Goal: Task Accomplishment & Management: Complete application form

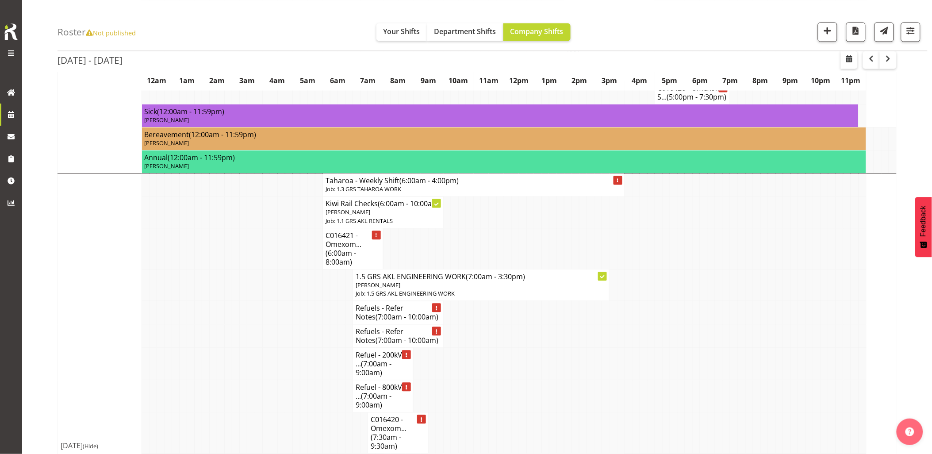
scroll to position [1819, 0]
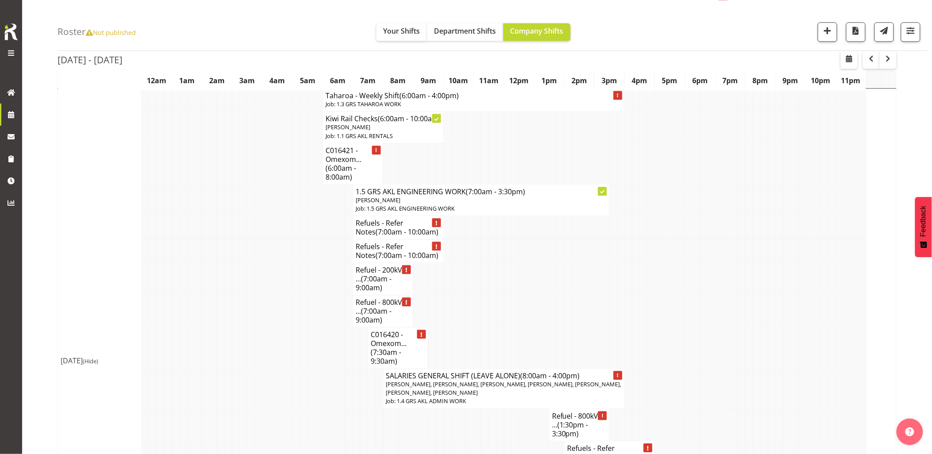
click at [264, 239] on td at bounding box center [266, 227] width 8 height 23
click at [829, 32] on span "button" at bounding box center [828, 31] width 12 height 12
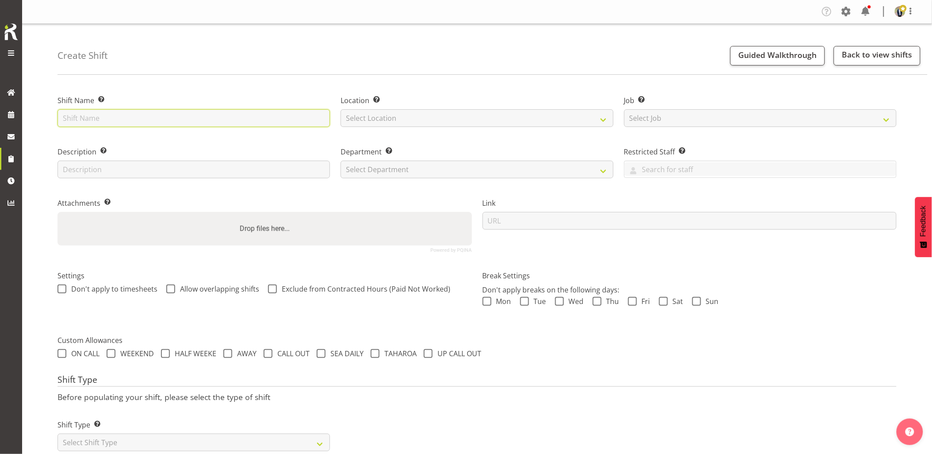
drag, startPoint x: 253, startPoint y: 127, endPoint x: 239, endPoint y: 116, distance: 17.3
paste input "C016429"
type input "C016429 - Omexom - Deliver, fence and liven the 300kVA truck going to [GEOGRAPH…"
click at [391, 119] on select "Select Location [GEOGRAPHIC_DATA] [GEOGRAPHIC_DATA] GRS [GEOGRAPHIC_DATA] [GEOG…" at bounding box center [477, 118] width 273 height 18
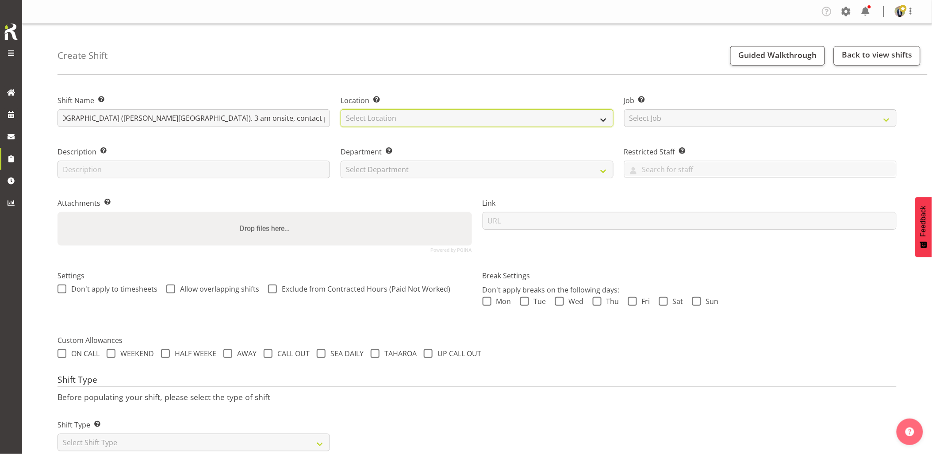
scroll to position [0, 0]
select select "28"
click at [341, 109] on select "Select Location GRS Auckland GRS Hastings GRS Tauranga" at bounding box center [477, 118] width 273 height 18
click at [765, 119] on select "Select Job Create new job 1.1 GRS AKL RENTALS 1.1 GRS AKL RENTALS AC 1.1 GRS AK…" at bounding box center [760, 118] width 273 height 18
select select "7504"
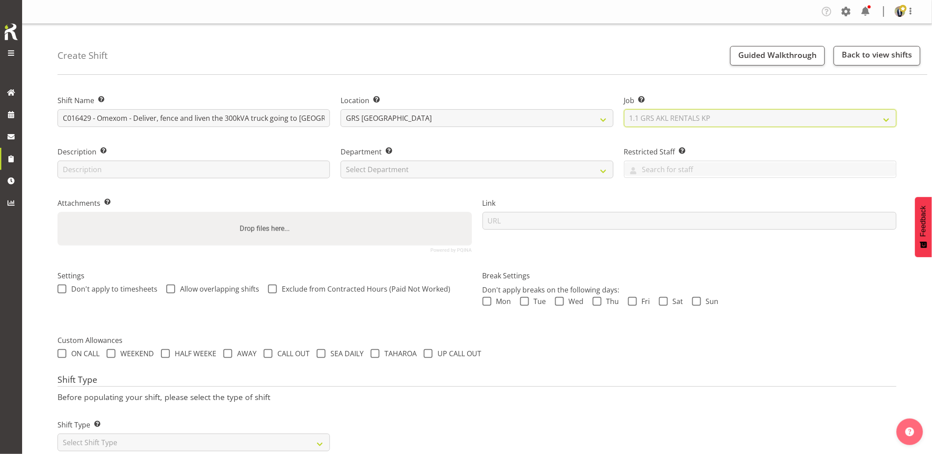
click at [624, 109] on select "Select Job Create new job 1.1 GRS AKL RENTALS 1.1 GRS AKL RENTALS AC 1.1 GRS AK…" at bounding box center [760, 118] width 273 height 18
click at [463, 167] on select "Select Department GRS HIRE AKL GRS HIRE AKL GRS HIRE TGA GRS HIRE HST GRS SALES…" at bounding box center [477, 170] width 273 height 18
select select "20"
click at [341, 161] on select "Select Department GRS HIRE AKL GRS HIRE AKL GRS HIRE TGA GRS HIRE HST GRS SALES…" at bounding box center [477, 170] width 273 height 18
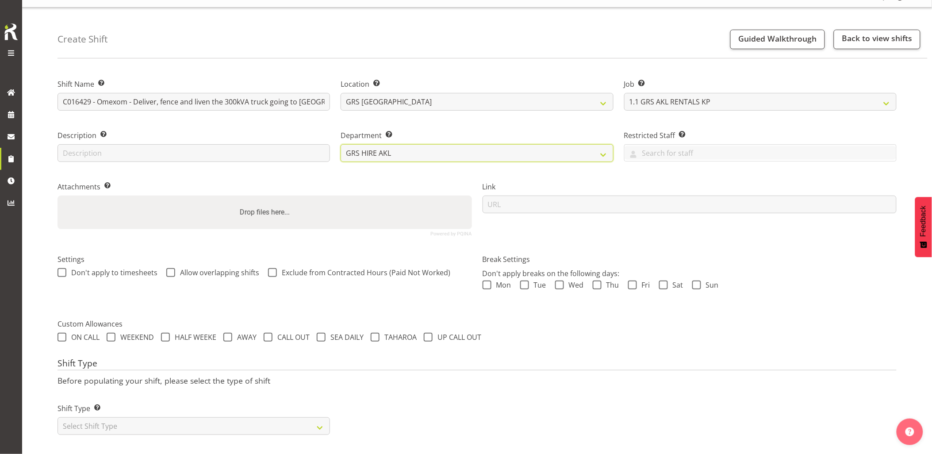
scroll to position [25, 0]
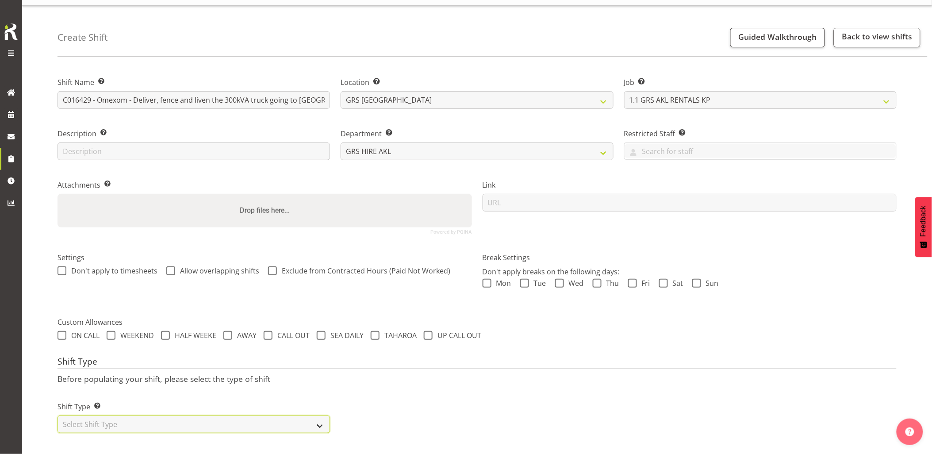
click at [157, 415] on select "Select Shift Type One Off Shift Recurring Shift Rotating Shift" at bounding box center [194, 424] width 273 height 18
select select "one_off"
click at [58, 415] on select "Select Shift Type One Off Shift Recurring Shift Rotating Shift" at bounding box center [194, 424] width 273 height 18
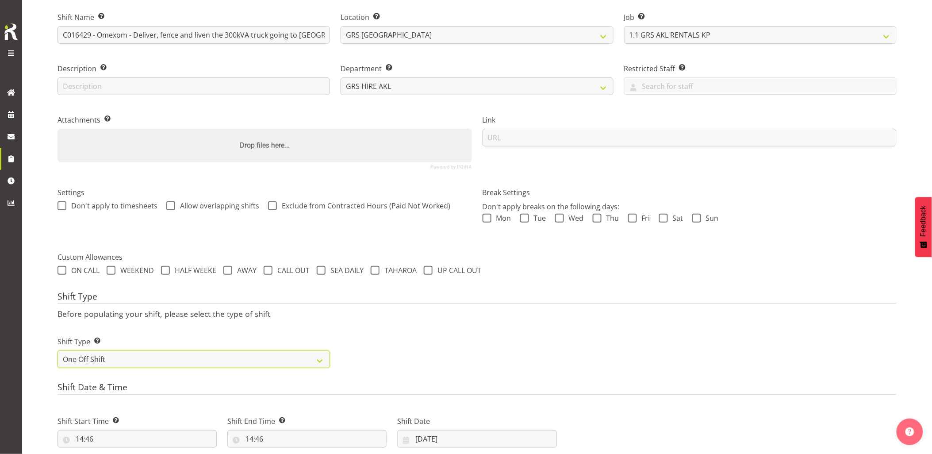
scroll to position [173, 0]
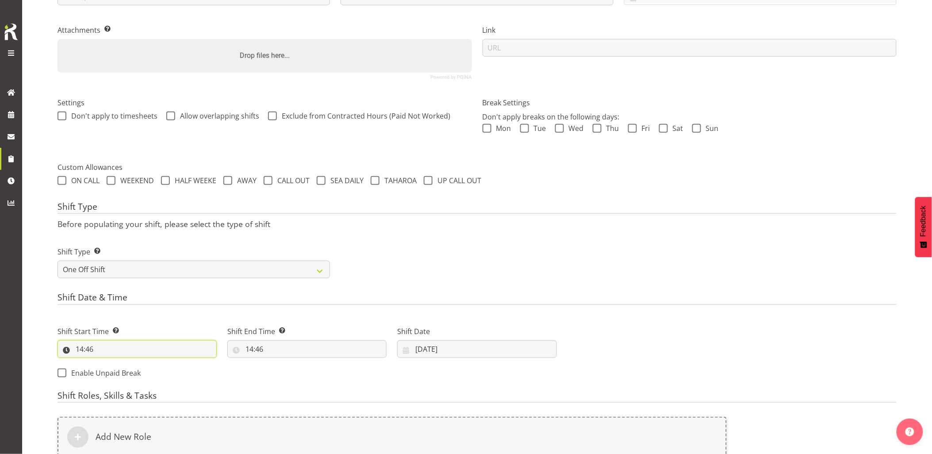
click at [133, 350] on input "14:46" at bounding box center [137, 349] width 159 height 18
click at [121, 375] on select "00 01 02 03 04 05 06 07 08 09 10 11 12 13 14 15 16 17 18 19 20 21 22 23" at bounding box center [118, 372] width 20 height 18
select select "2"
click at [108, 363] on select "00 01 02 03 04 05 06 07 08 09 10 11 12 13 14 15 16 17 18 19 20 21 22 23" at bounding box center [118, 372] width 20 height 18
type input "02:46"
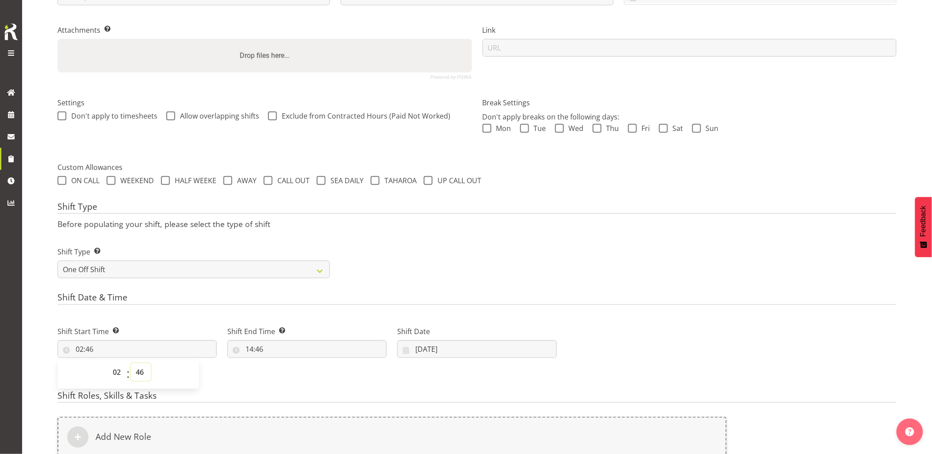
click at [138, 367] on select "00 01 02 03 04 05 06 07 08 09 10 11 12 13 14 15 16 17 18 19 20 21 22 23 24 25 2…" at bounding box center [141, 372] width 20 height 18
select select "30"
click at [131, 363] on select "00 01 02 03 04 05 06 07 08 09 10 11 12 13 14 15 16 17 18 19 20 21 22 23 24 25 2…" at bounding box center [141, 372] width 20 height 18
type input "02:30"
click at [511, 264] on div "Shift Type Shift Types: One Off – Select this if you would like a single shift …" at bounding box center [477, 259] width 850 height 50
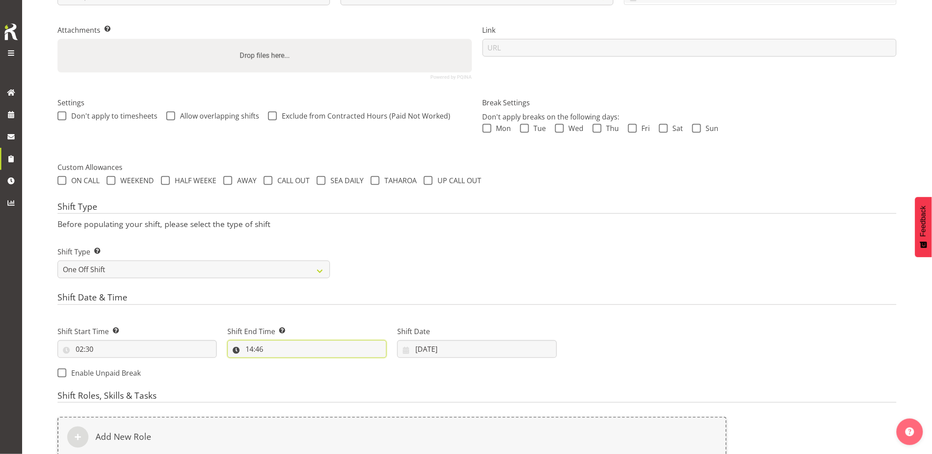
click at [308, 351] on input "14:46" at bounding box center [306, 349] width 159 height 18
click at [289, 368] on select "00 01 02 03 04 05 06 07 08 09 10 11 12 13 14 15 16 17 18 19 20 21 22 23" at bounding box center [288, 372] width 20 height 18
select select "5"
click at [278, 363] on select "00 01 02 03 04 05 06 07 08 09 10 11 12 13 14 15 16 17 18 19 20 21 22 23" at bounding box center [288, 372] width 20 height 18
type input "05:46"
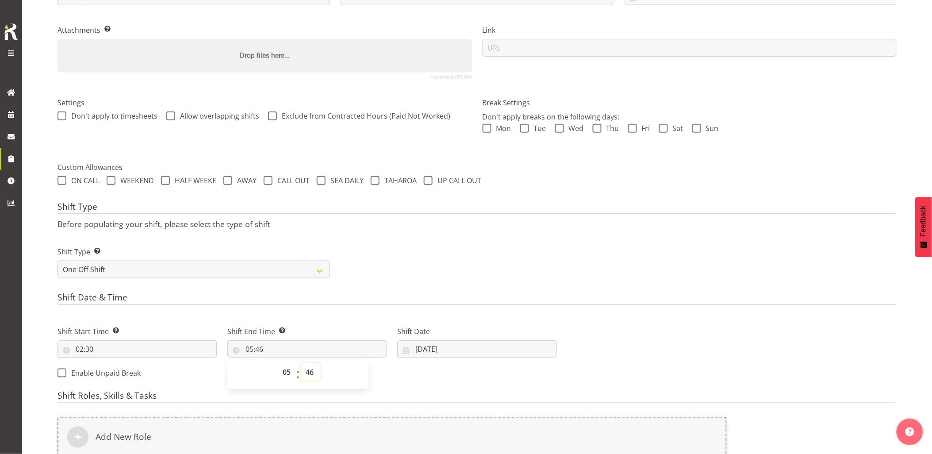
drag, startPoint x: 307, startPoint y: 373, endPoint x: 257, endPoint y: 399, distance: 56.6
click at [307, 373] on select "00 01 02 03 04 05 06 07 08 09 10 11 12 13 14 15 16 17 18 19 20 21 22 23 24 25 2…" at bounding box center [311, 372] width 20 height 18
select select "0"
click at [301, 363] on select "00 01 02 03 04 05 06 07 08 09 10 11 12 13 14 15 16 17 18 19 20 21 22 23 24 25 2…" at bounding box center [311, 372] width 20 height 18
type input "05:00"
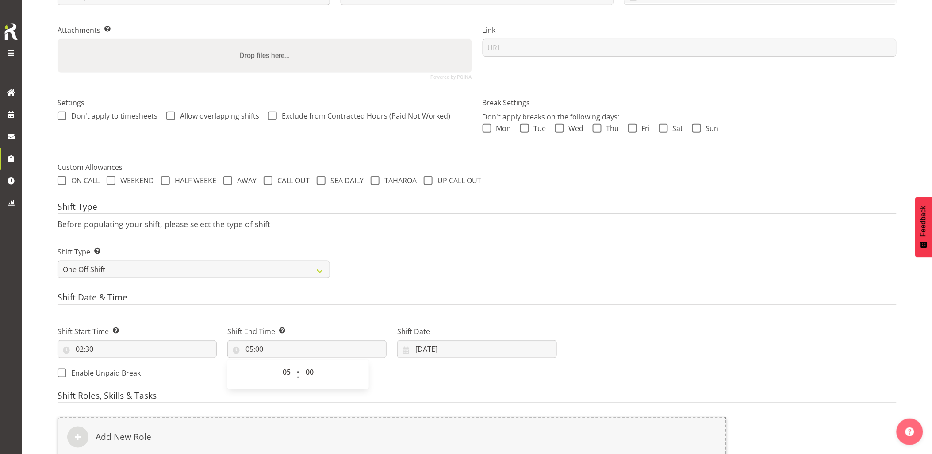
click at [533, 266] on div "Shift Type Shift Types: One Off – Select this if you would like a single shift …" at bounding box center [477, 259] width 850 height 50
click at [478, 347] on input "10/10/2025" at bounding box center [476, 349] width 159 height 18
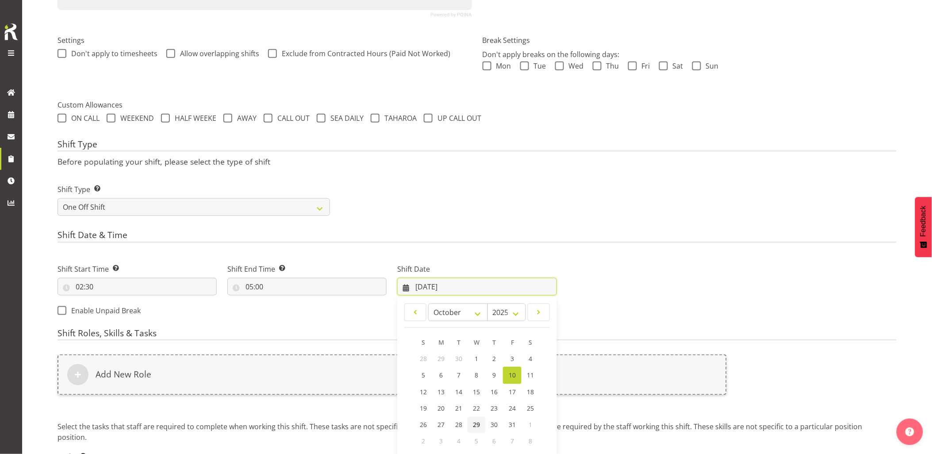
scroll to position [309, 0]
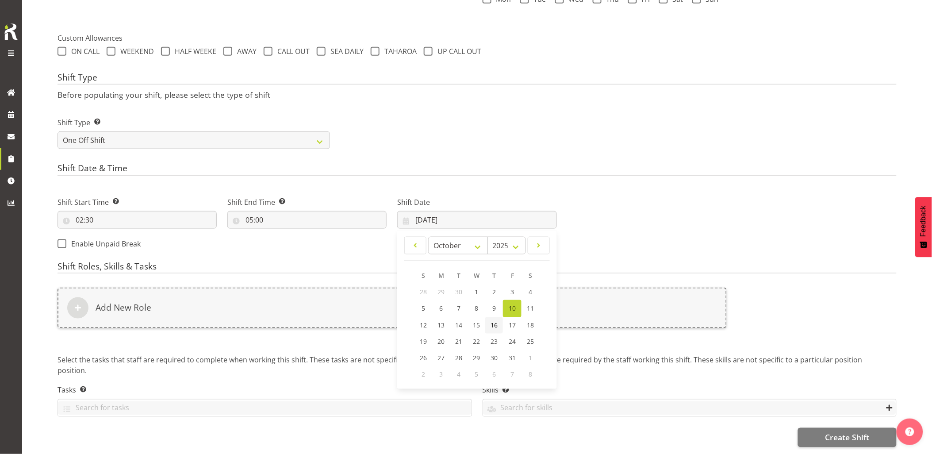
click at [501, 318] on link "16" at bounding box center [494, 325] width 18 height 16
type input "16/10/2025"
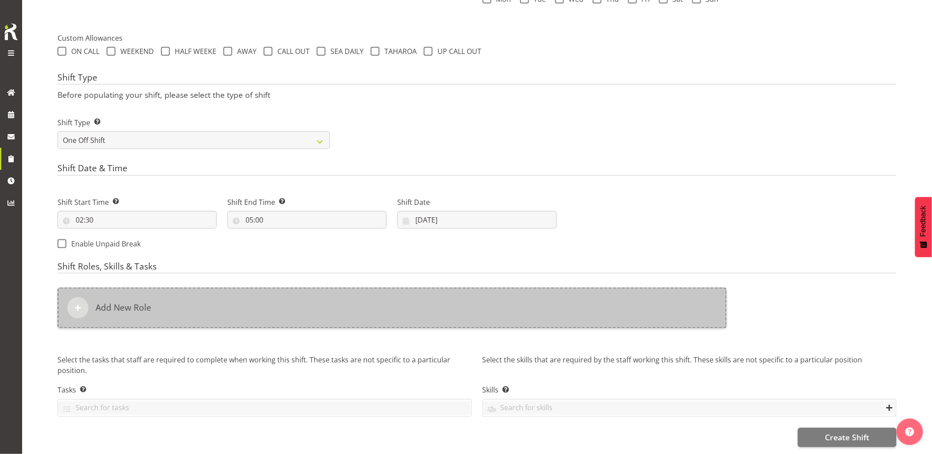
click at [498, 315] on div "Add New Role" at bounding box center [392, 308] width 669 height 41
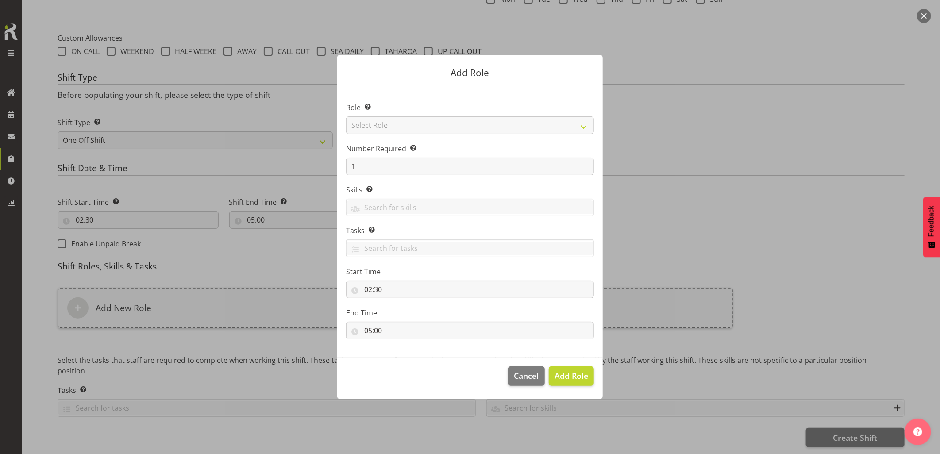
click at [437, 111] on label "Role Select the role you wish to add to the shift." at bounding box center [470, 107] width 248 height 11
click at [430, 120] on select "Select Role Account Manager Electrician Engineering GM HSEQ manager MECH Mechan…" at bounding box center [470, 125] width 248 height 18
select select "20"
click at [346, 116] on select "Select Role Account Manager Electrician Engineering GM HSEQ manager MECH Mechan…" at bounding box center [470, 125] width 248 height 18
click at [572, 378] on span "Add Role" at bounding box center [571, 375] width 34 height 11
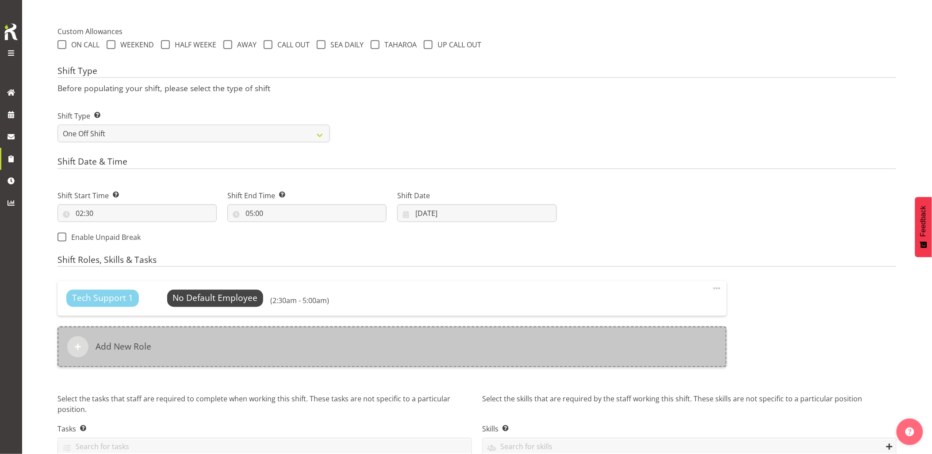
click at [554, 353] on div "Add New Role" at bounding box center [392, 347] width 669 height 41
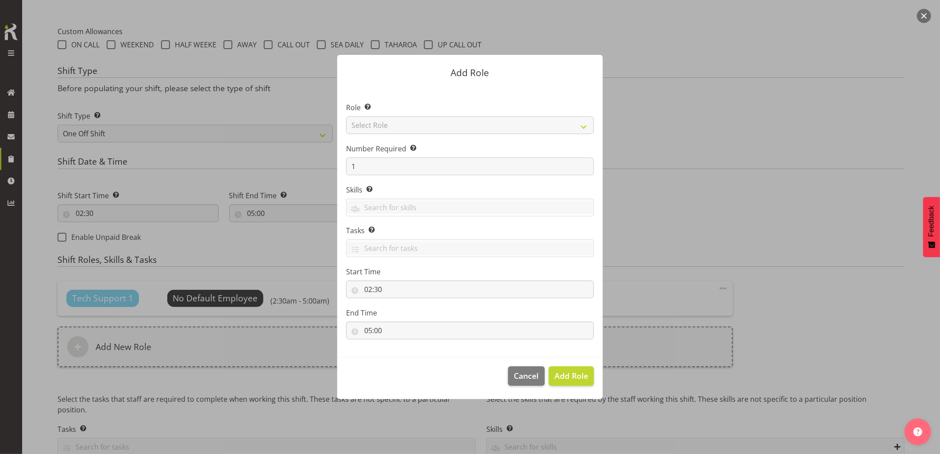
click at [414, 127] on div at bounding box center [469, 227] width 283 height 388
click at [414, 127] on select "Select Role Account Manager Electrician Engineering GM HSEQ manager MECH Mechan…" at bounding box center [470, 125] width 248 height 18
select select "21"
click at [346, 116] on select "Select Role Account Manager Electrician Engineering GM HSEQ manager MECH Mechan…" at bounding box center [470, 125] width 248 height 18
click at [562, 369] on button "Add Role" at bounding box center [571, 375] width 45 height 19
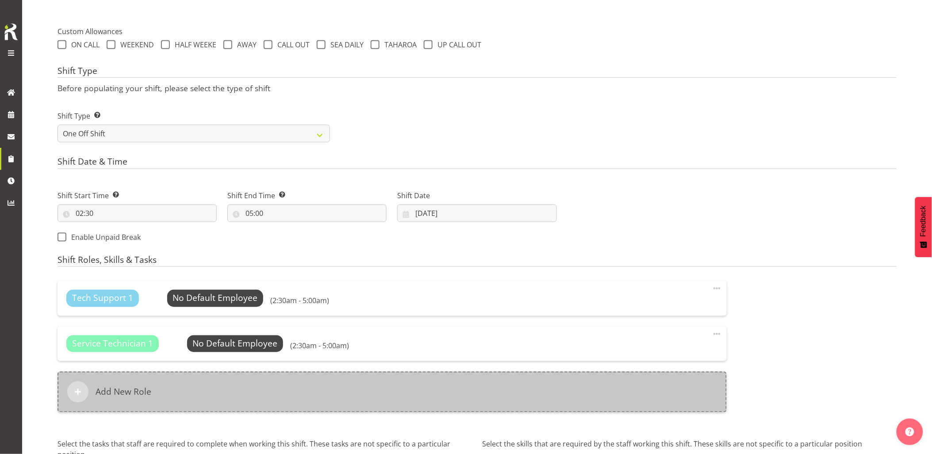
click at [369, 384] on div "Add New Role" at bounding box center [392, 392] width 669 height 41
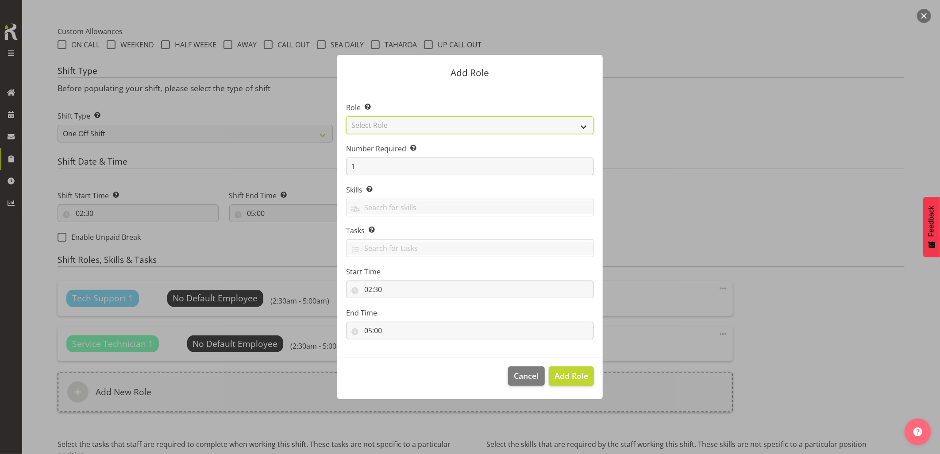
click at [435, 120] on select "Select Role Account Manager Electrician Engineering GM HSEQ manager MECH Mechan…" at bounding box center [470, 125] width 248 height 18
select select "27"
click at [346, 116] on select "Select Role Account Manager Electrician Engineering GM HSEQ manager MECH Mechan…" at bounding box center [470, 125] width 248 height 18
click at [565, 381] on span "Add Role" at bounding box center [571, 376] width 34 height 12
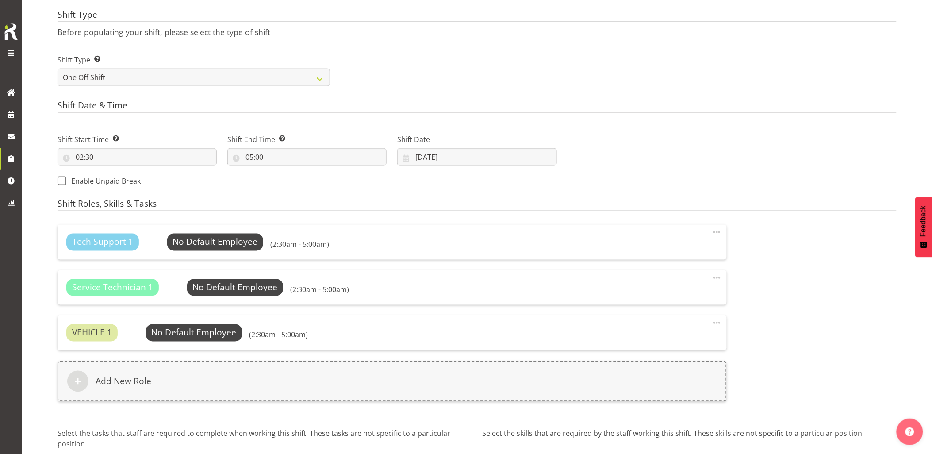
scroll to position [442, 0]
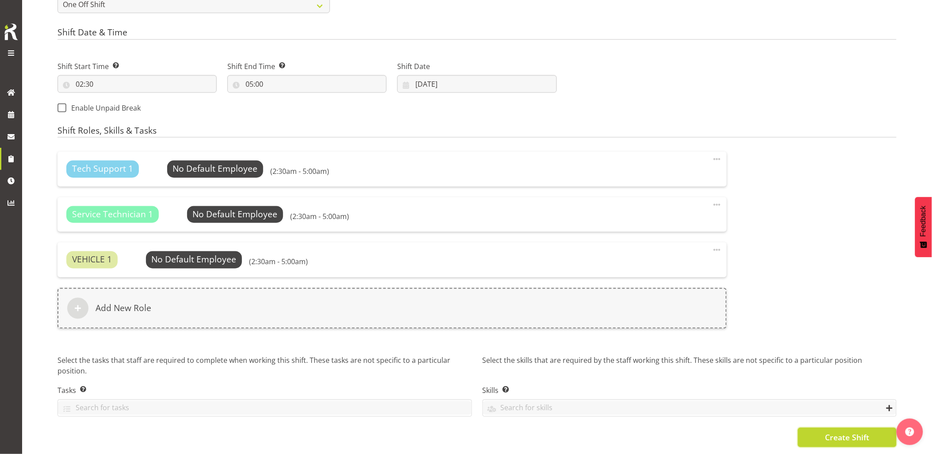
click at [825, 428] on button "Create Shift" at bounding box center [847, 437] width 99 height 19
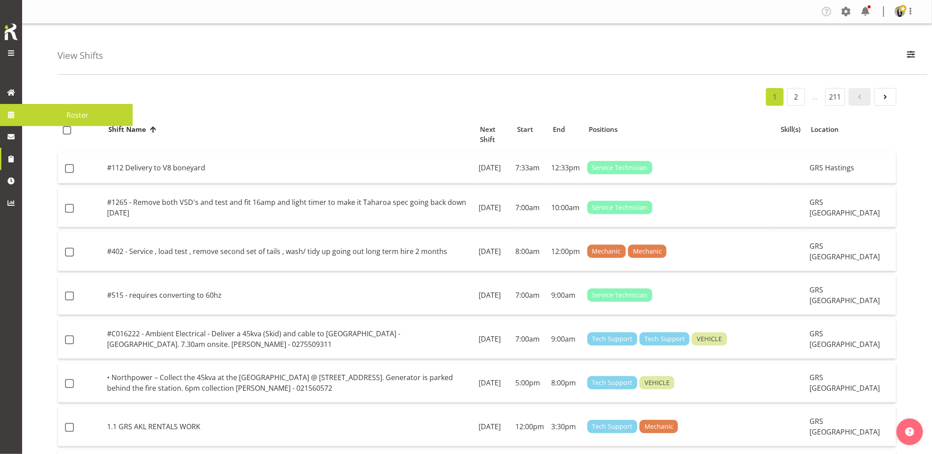
click at [16, 115] on span at bounding box center [10, 114] width 13 height 13
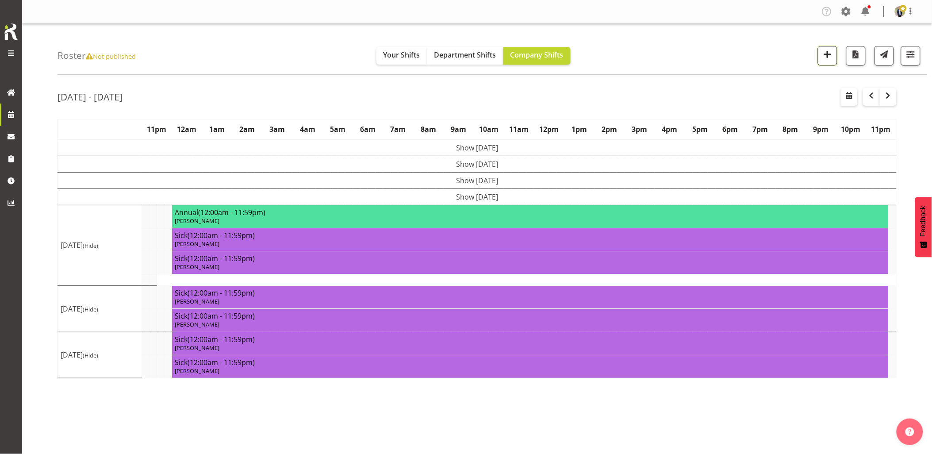
click at [828, 51] on span "button" at bounding box center [828, 55] width 12 height 12
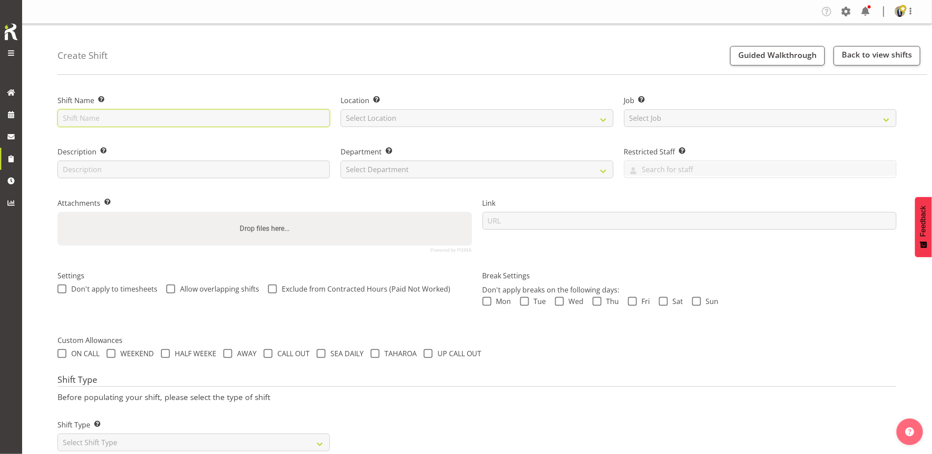
click at [169, 115] on input "text" at bounding box center [194, 118] width 273 height 18
type input "O"
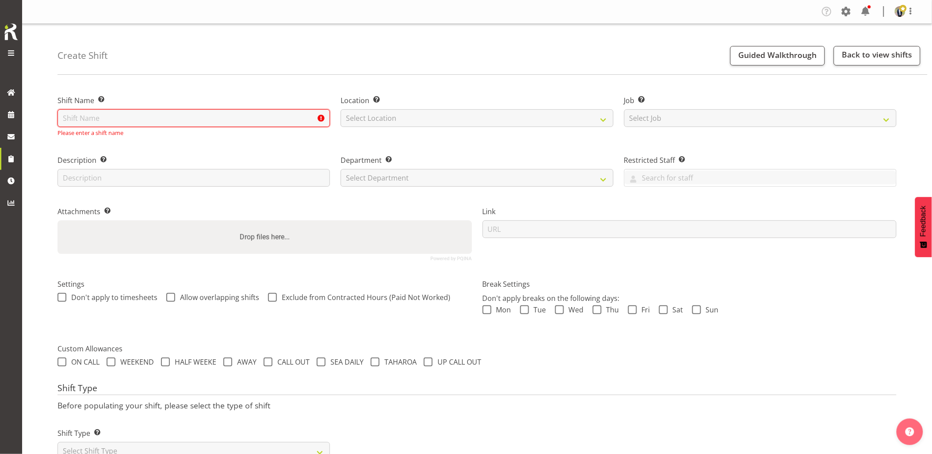
paste input "C016429"
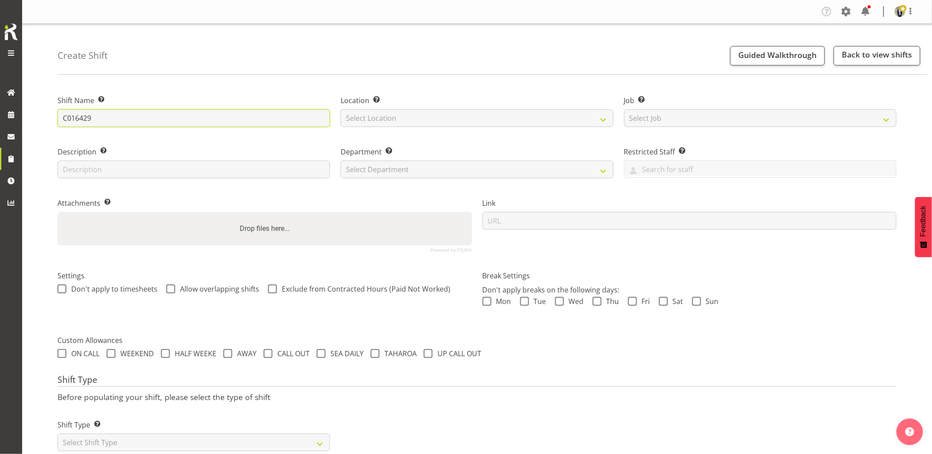
click at [109, 121] on input "C016429" at bounding box center [194, 118] width 273 height 18
type input "C016429 - Omexom - Shutdown & collect the 300kVA truck from Massey Uni, Albany.…"
click at [427, 118] on select "Select Location GRS Auckland GRS Hastings GRS Tauranga" at bounding box center [477, 118] width 273 height 18
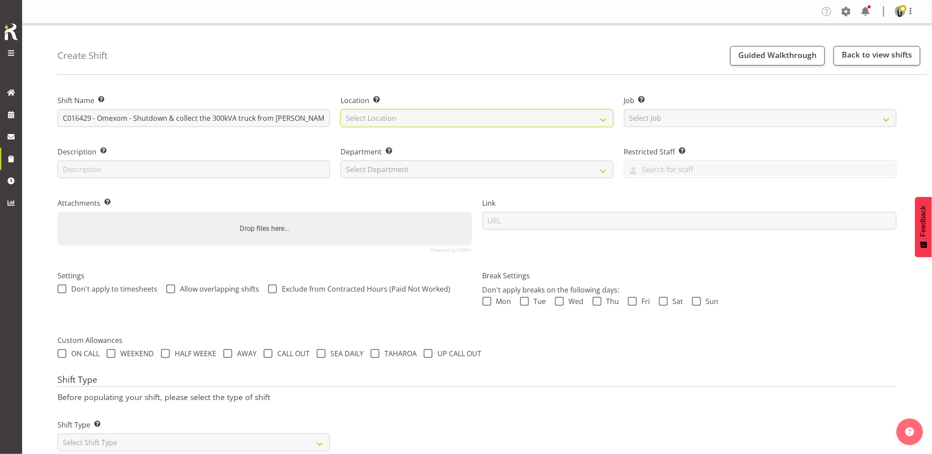
select select "28"
click at [341, 109] on select "Select Location GRS Auckland GRS Hastings GRS Tauranga" at bounding box center [477, 118] width 273 height 18
click at [653, 113] on select "Select Job Create new job 1.1 GRS AKL RENTALS 1.1 GRS AKL RENTALS AC 1.1 GRS AK…" at bounding box center [760, 118] width 273 height 18
select select "7504"
click at [624, 109] on select "Select Job Create new job 1.1 GRS AKL RENTALS 1.1 GRS AKL RENTALS AC 1.1 GRS AK…" at bounding box center [760, 118] width 273 height 18
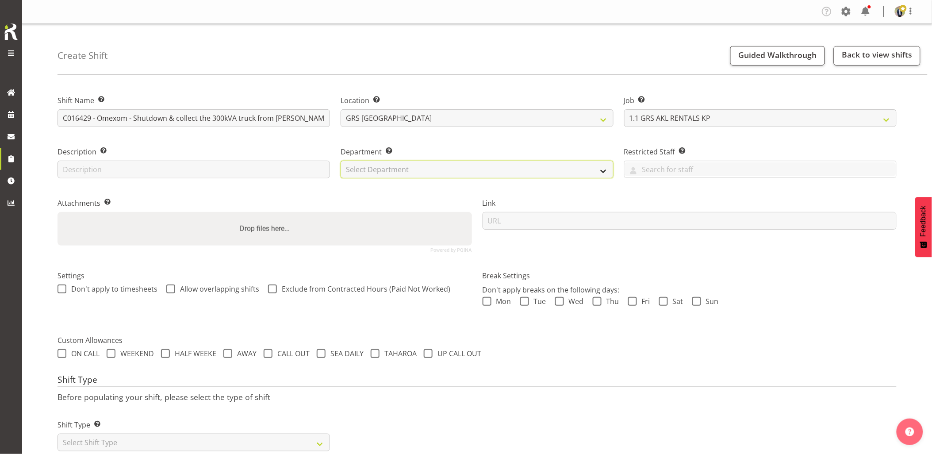
click at [388, 169] on select "Select Department GRS HIRE AKL GRS HIRE AKL GRS HIRE TGA GRS HIRE HST GRS SALES…" at bounding box center [477, 170] width 273 height 18
click at [341, 161] on select "Select Department GRS HIRE AKL GRS HIRE AKL GRS HIRE TGA GRS HIRE HST GRS SALES…" at bounding box center [477, 170] width 273 height 18
select select "20"
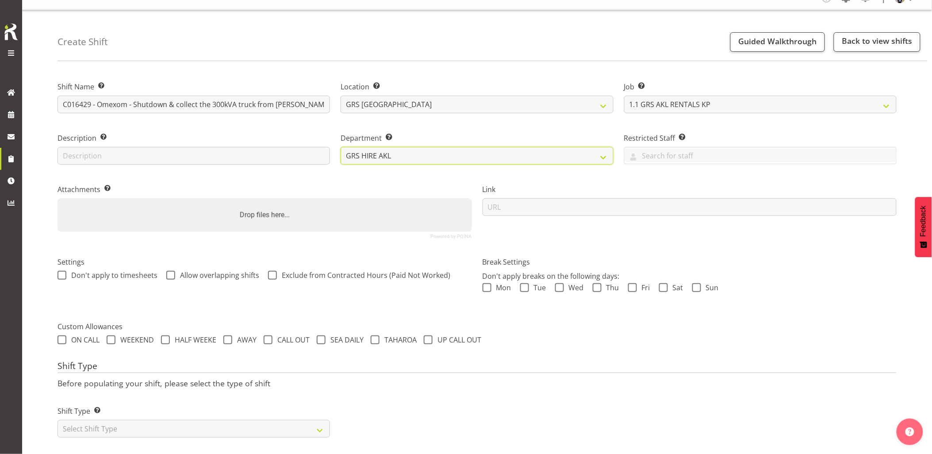
scroll to position [25, 0]
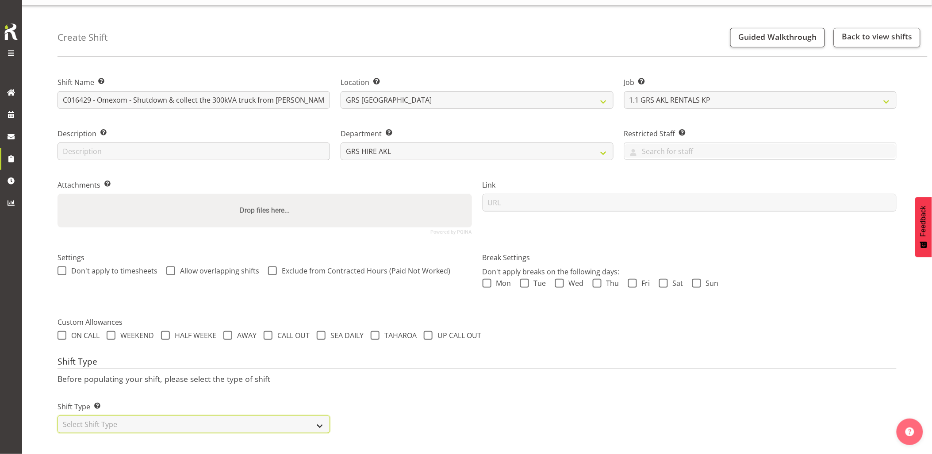
click at [131, 416] on select "Select Shift Type One Off Shift Recurring Shift Rotating Shift" at bounding box center [194, 424] width 273 height 18
select select "one_off"
click at [58, 415] on select "Select Shift Type One Off Shift Recurring Shift Rotating Shift" at bounding box center [194, 424] width 273 height 18
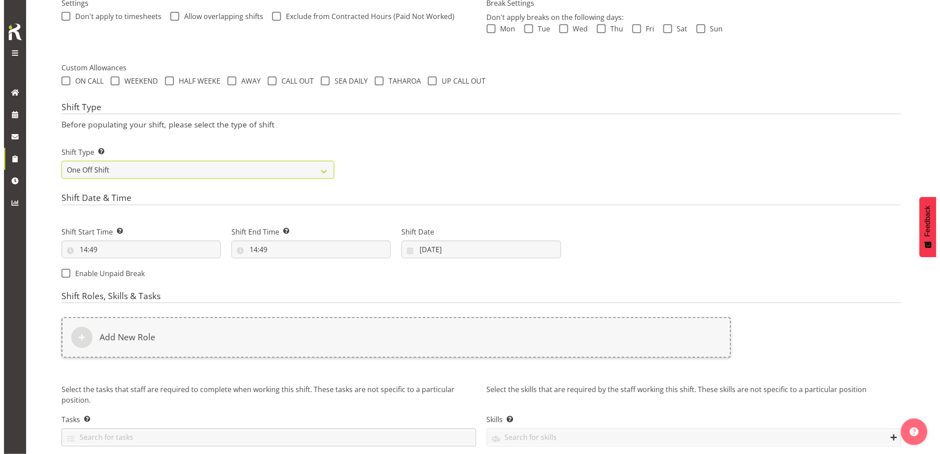
scroll to position [309, 0]
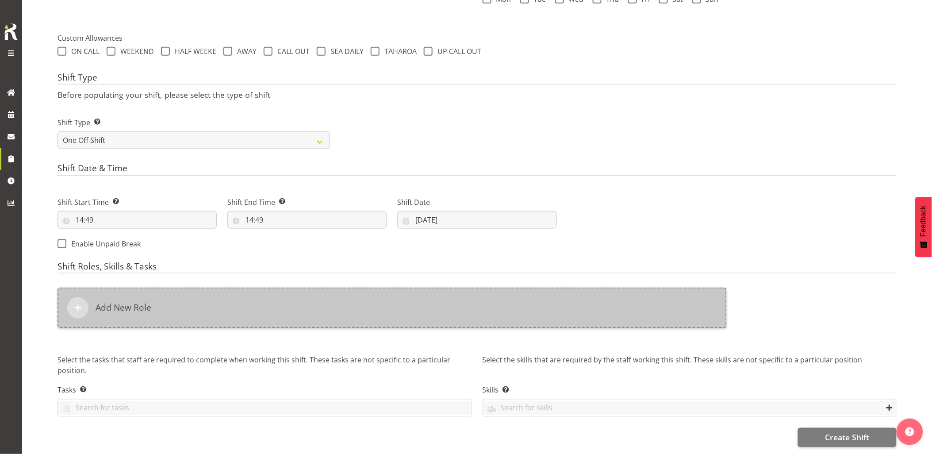
click at [131, 308] on div "Add New Role" at bounding box center [392, 308] width 669 height 41
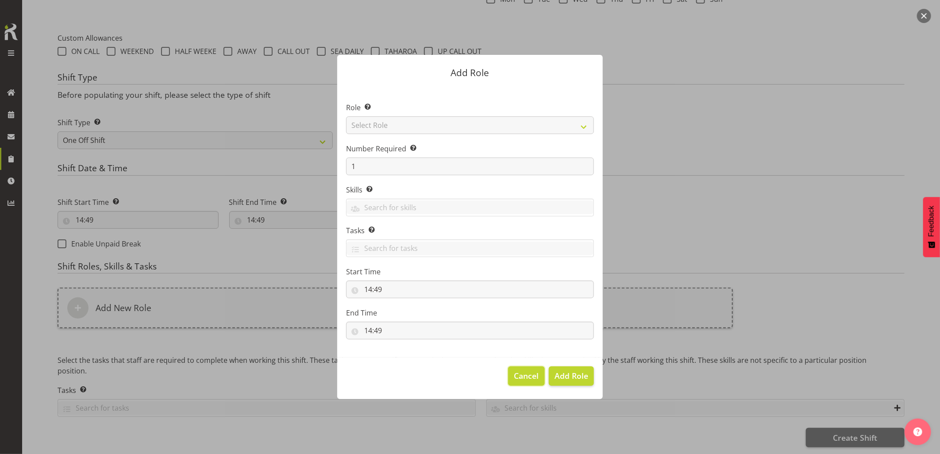
click at [516, 372] on span "Cancel" at bounding box center [526, 376] width 25 height 12
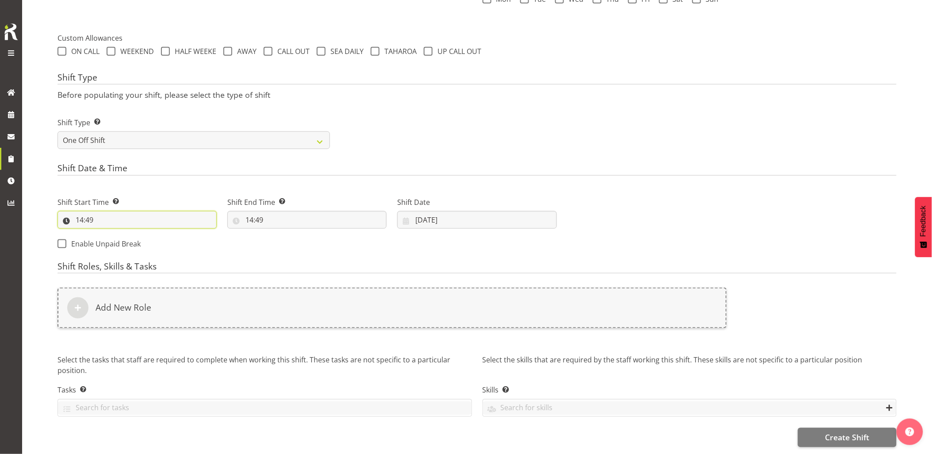
click at [174, 211] on input "14:49" at bounding box center [137, 220] width 159 height 18
click at [124, 241] on select "00 01 02 03 04 05 06 07 08 09 10 11 12 13 14 15 16 17 18 19 20 21 22 23" at bounding box center [118, 243] width 20 height 18
select select "23"
click at [108, 234] on select "00 01 02 03 04 05 06 07 08 09 10 11 12 13 14 15 16 17 18 19 20 21 22 23" at bounding box center [118, 243] width 20 height 18
type input "23:49"
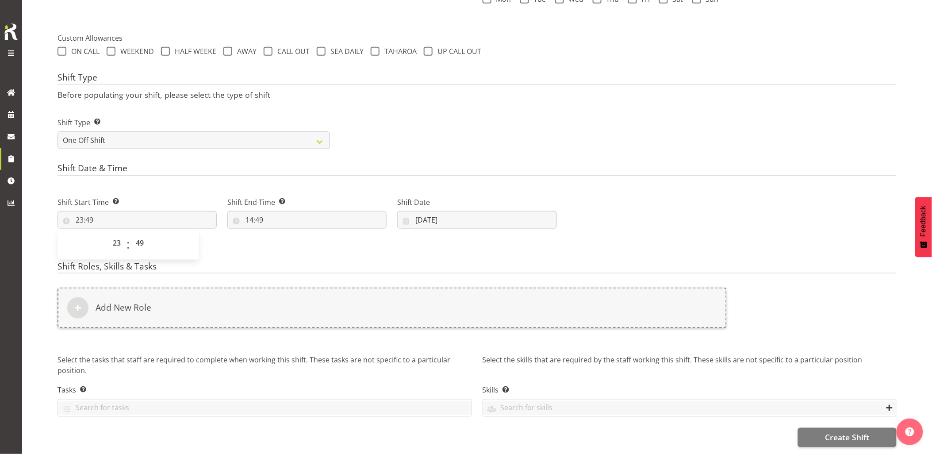
click at [128, 234] on span ":" at bounding box center [128, 245] width 3 height 22
click at [138, 234] on select "00 01 02 03 04 05 06 07 08 09 10 11 12 13 14 15 16 17 18 19 20 21 22 23 24 25 2…" at bounding box center [141, 243] width 20 height 18
select select "0"
click at [131, 234] on select "00 01 02 03 04 05 06 07 08 09 10 11 12 13 14 15 16 17 18 19 20 21 22 23 24 25 2…" at bounding box center [141, 243] width 20 height 18
type input "23:00"
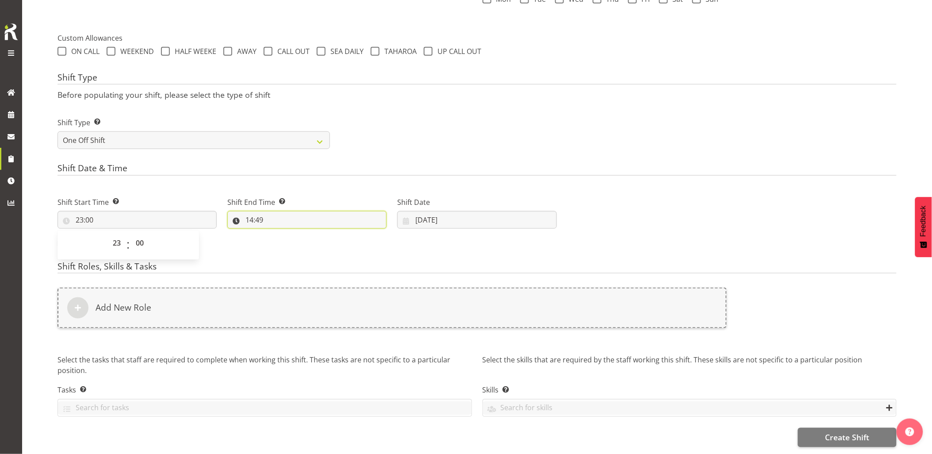
click at [305, 219] on input "14:49" at bounding box center [306, 220] width 159 height 18
click at [288, 238] on select "00 01 02 03 04 05 06 07 08 09 10 11 12 13 14 15 16 17 18 19 20 21 22 23" at bounding box center [288, 243] width 20 height 18
select select "2"
click at [278, 234] on select "00 01 02 03 04 05 06 07 08 09 10 11 12 13 14 15 16 17 18 19 20 21 22 23" at bounding box center [288, 243] width 20 height 18
type input "02:49"
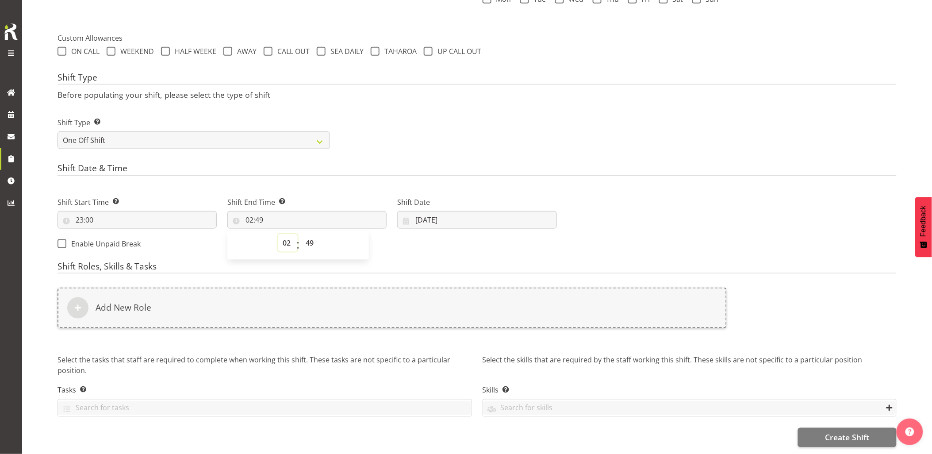
click at [283, 242] on select "00 01 02 03 04 05 06 07 08 09 10 11 12 13 14 15 16 17 18 19 20 21 22 23" at bounding box center [288, 243] width 20 height 18
select select "1"
click at [278, 234] on select "00 01 02 03 04 05 06 07 08 09 10 11 12 13 14 15 16 17 18 19 20 21 22 23" at bounding box center [288, 243] width 20 height 18
type input "01:49"
drag, startPoint x: 312, startPoint y: 235, endPoint x: 312, endPoint y: 229, distance: 5.8
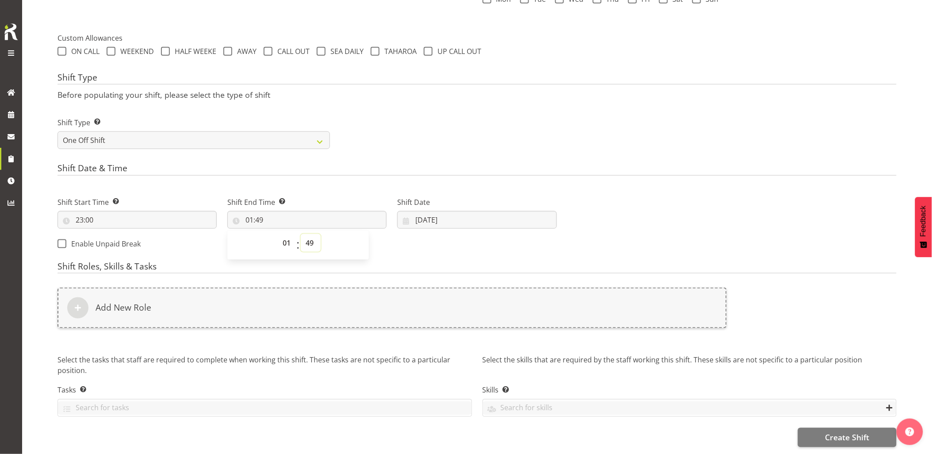
click at [312, 235] on select "00 01 02 03 04 05 06 07 08 09 10 11 12 13 14 15 16 17 18 19 20 21 22 23 24 25 2…" at bounding box center [311, 243] width 20 height 18
select select "30"
click at [301, 234] on select "00 01 02 03 04 05 06 07 08 09 10 11 12 13 14 15 16 17 18 19 20 21 22 23 24 25 2…" at bounding box center [311, 243] width 20 height 18
type input "01:30"
drag, startPoint x: 340, startPoint y: 85, endPoint x: 384, endPoint y: 143, distance: 72.6
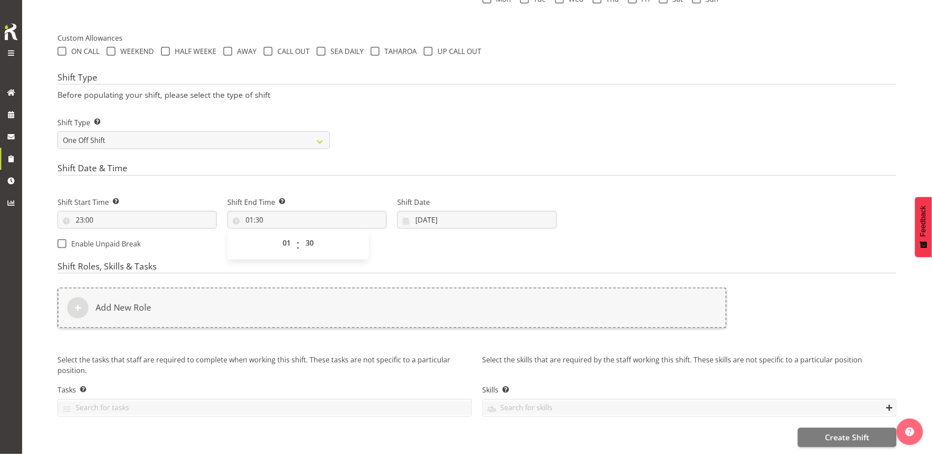
click at [341, 90] on p "Before populating your shift, please select the type of shift" at bounding box center [477, 95] width 839 height 10
click at [436, 223] on div "Shift Date 10/10/2025 January February March April May June July August Septemb…" at bounding box center [477, 210] width 170 height 50
click at [439, 216] on input "10/10/2025" at bounding box center [476, 220] width 159 height 18
click at [499, 319] on link "16" at bounding box center [494, 325] width 18 height 16
type input "16/10/2025"
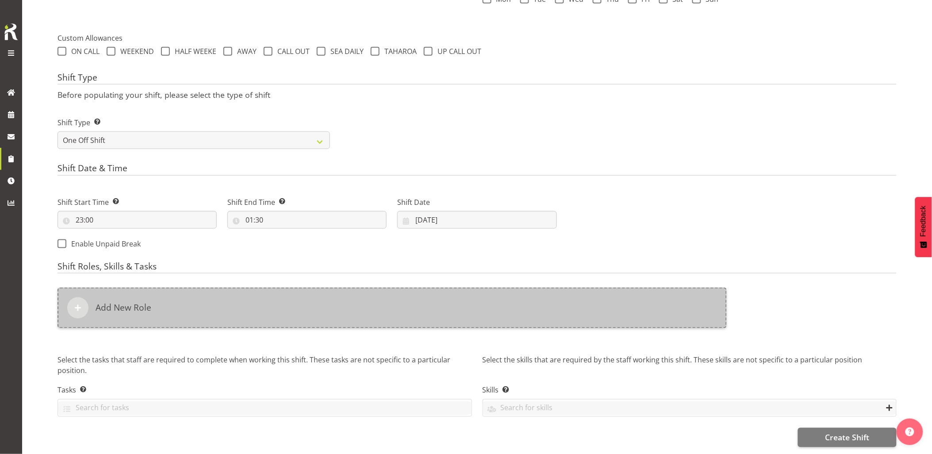
click at [470, 303] on div "Add New Role" at bounding box center [392, 308] width 669 height 41
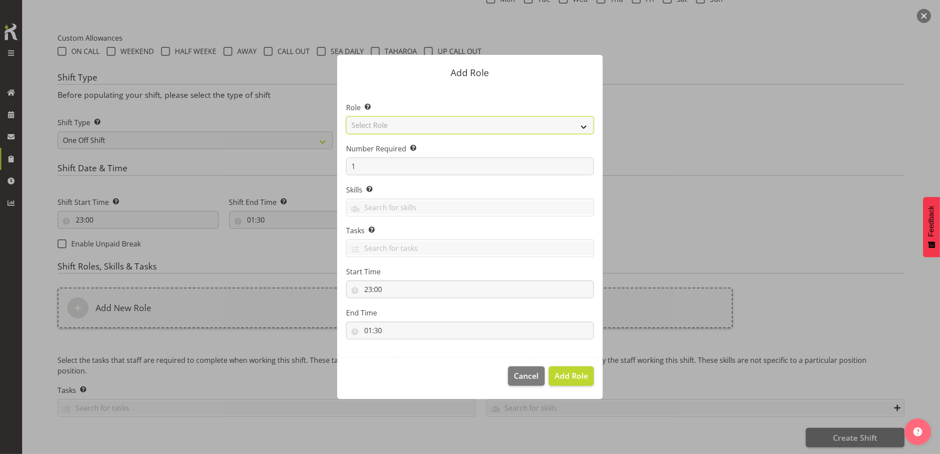
click at [412, 121] on select "Select Role Account Manager Electrician Engineering GM HSEQ manager MECH Mechan…" at bounding box center [470, 125] width 248 height 18
select select "20"
click at [346, 116] on select "Select Role Account Manager Electrician Engineering GM HSEQ manager MECH Mechan…" at bounding box center [470, 125] width 248 height 18
click at [573, 378] on span "Add Role" at bounding box center [571, 375] width 34 height 11
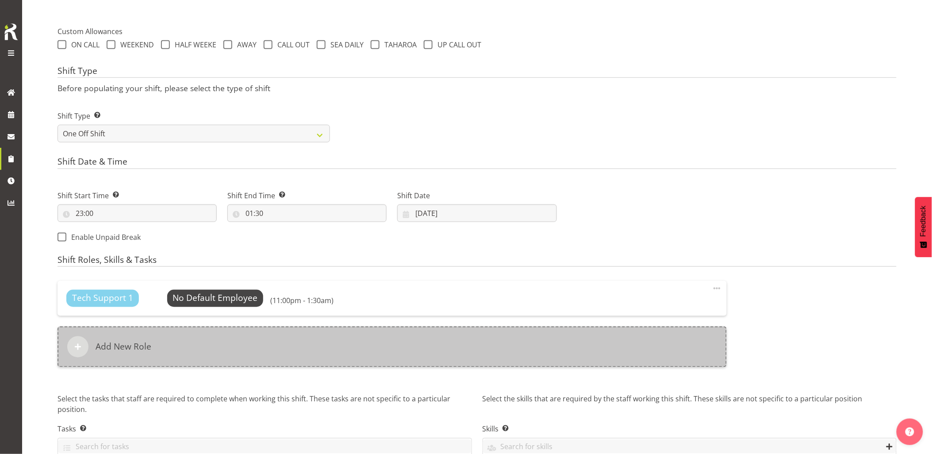
click at [317, 359] on div "Add New Role" at bounding box center [392, 347] width 669 height 41
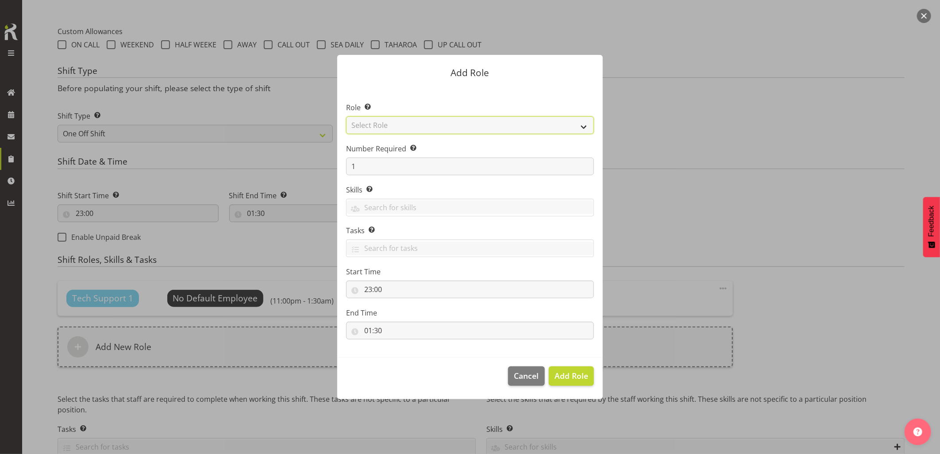
click at [379, 130] on select "Select Role Account Manager Electrician Engineering GM HSEQ manager MECH Mechan…" at bounding box center [470, 125] width 248 height 18
select select "21"
click at [346, 116] on select "Select Role Account Manager Electrician Engineering GM HSEQ manager MECH Mechan…" at bounding box center [470, 125] width 248 height 18
click at [568, 372] on span "Add Role" at bounding box center [571, 375] width 34 height 11
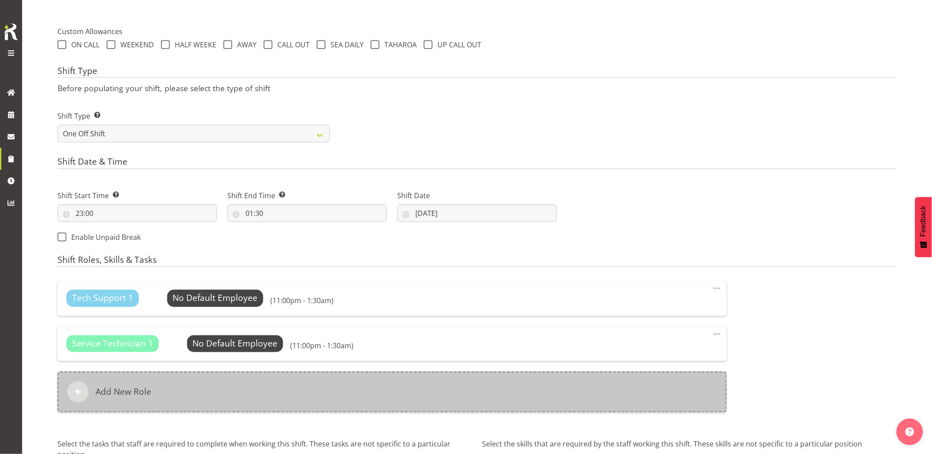
click at [326, 385] on div "Add New Role" at bounding box center [392, 392] width 669 height 41
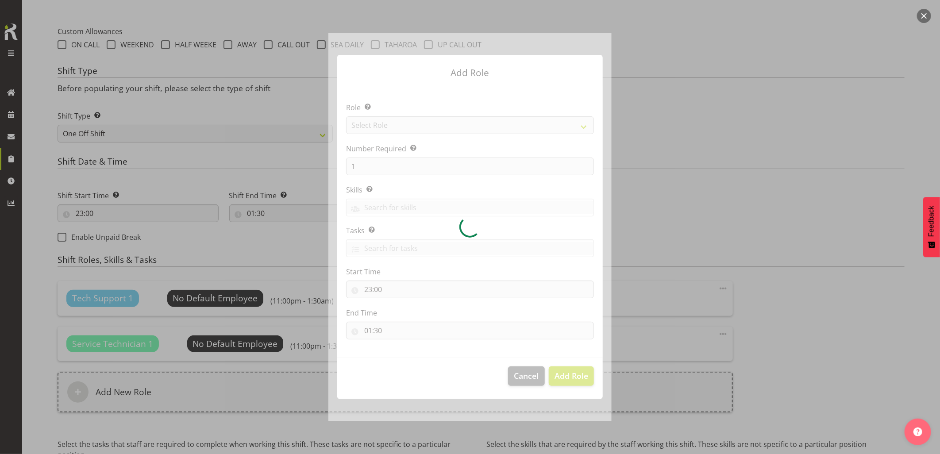
click at [386, 122] on div at bounding box center [469, 227] width 283 height 388
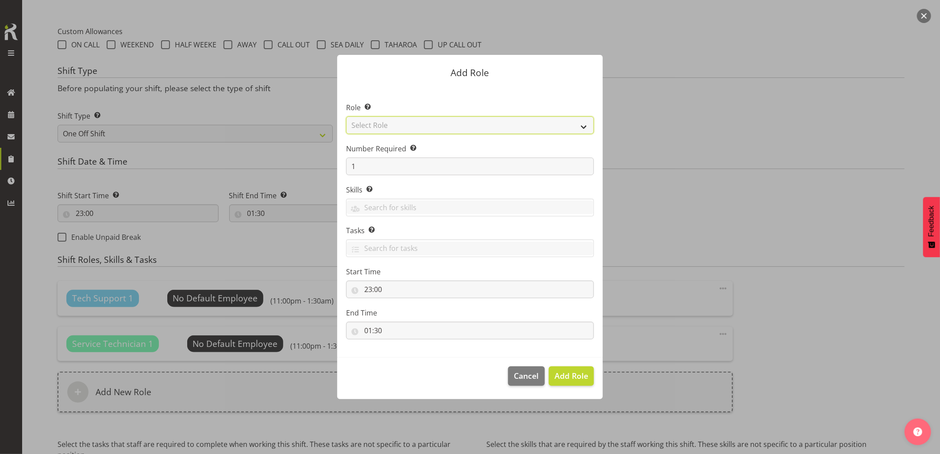
click at [383, 126] on select "Select Role Account Manager Electrician Engineering GM HSEQ manager MECH Mechan…" at bounding box center [470, 125] width 248 height 18
select select "27"
click at [346, 116] on select "Select Role Account Manager Electrician Engineering GM HSEQ manager MECH Mechan…" at bounding box center [470, 125] width 248 height 18
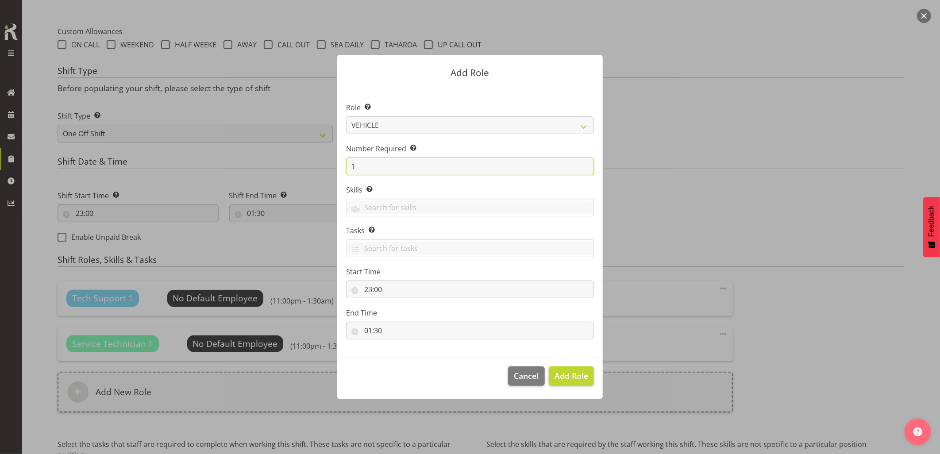
drag, startPoint x: 364, startPoint y: 165, endPoint x: 329, endPoint y: 167, distance: 35.4
click at [329, 167] on div "Add Role Role Select the role you wish to add to the shift. Account Manager Ele…" at bounding box center [469, 227] width 283 height 388
type input "2"
click at [572, 374] on span "Add 2 Roles" at bounding box center [566, 375] width 44 height 11
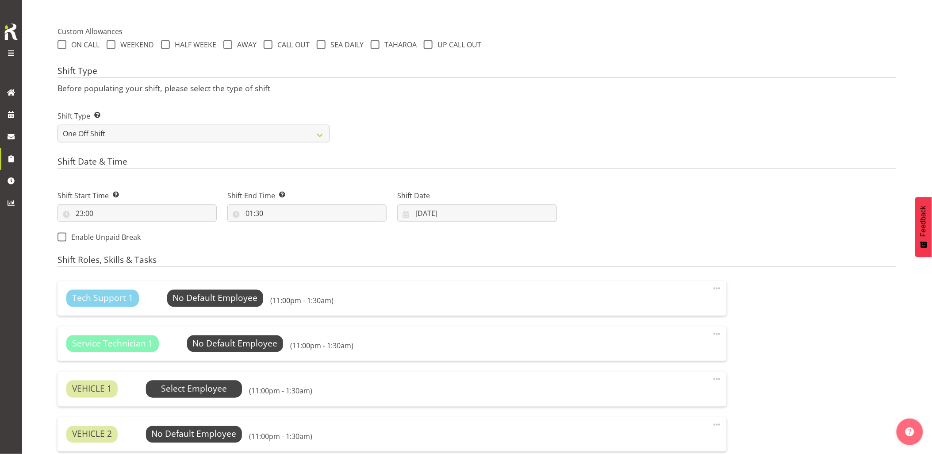
click at [195, 388] on span "Select Employee" at bounding box center [194, 389] width 66 height 13
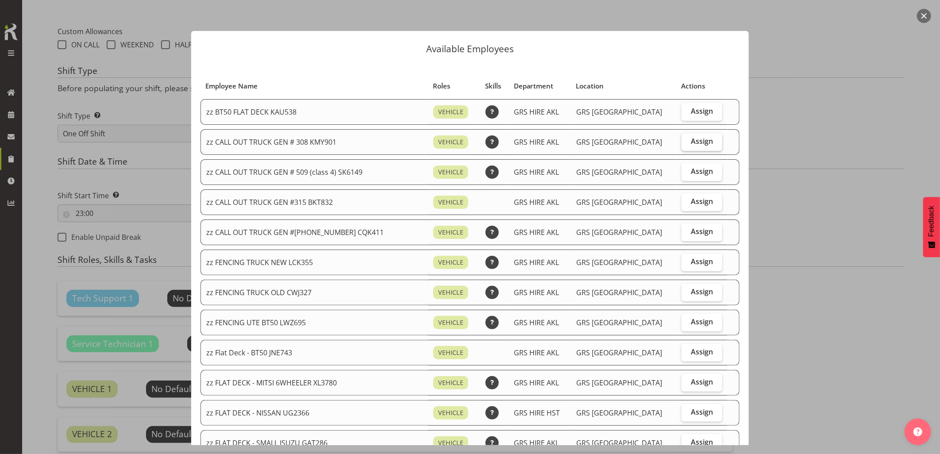
click at [700, 142] on span "Assign" at bounding box center [702, 141] width 22 height 9
click at [687, 142] on input "Assign" at bounding box center [684, 141] width 6 height 6
checkbox input "true"
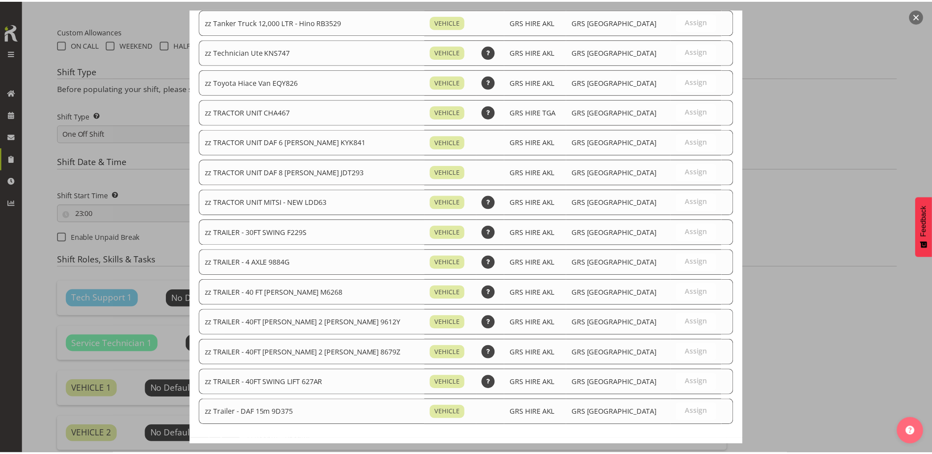
scroll to position [1062, 0]
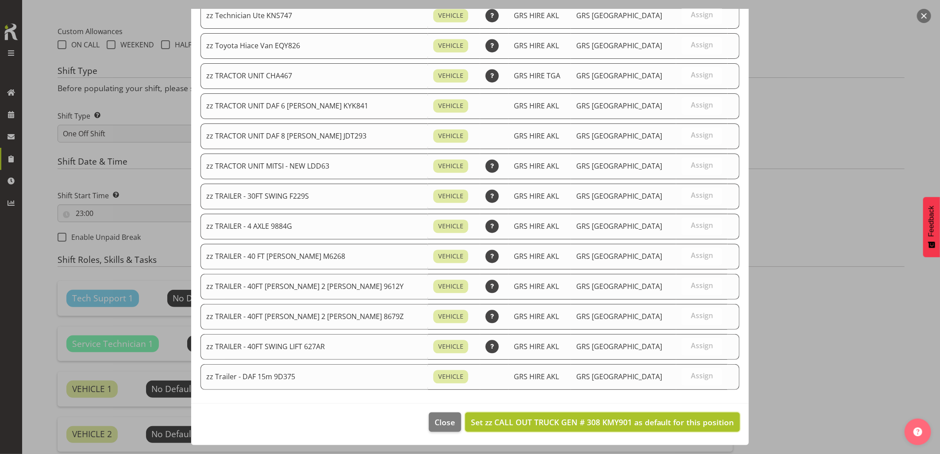
click at [665, 419] on span "Set zz CALL OUT TRUCK GEN # 308 KMY901 as default for this position" at bounding box center [602, 422] width 263 height 11
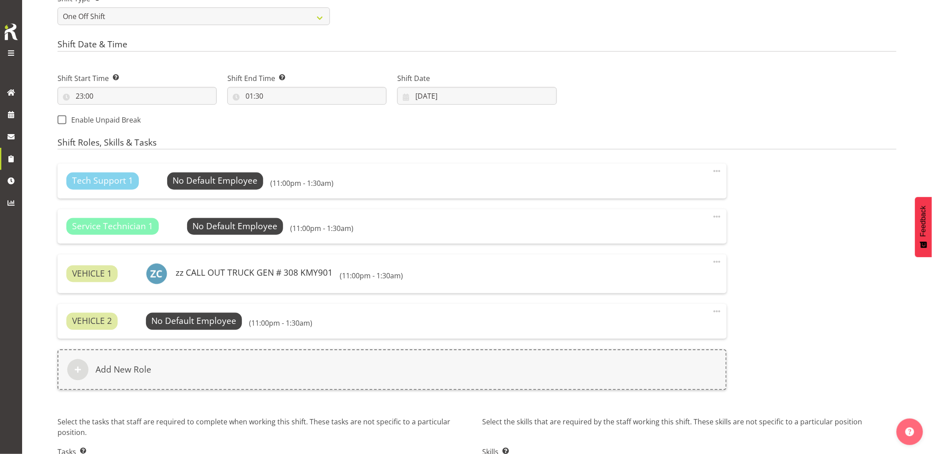
scroll to position [494, 0]
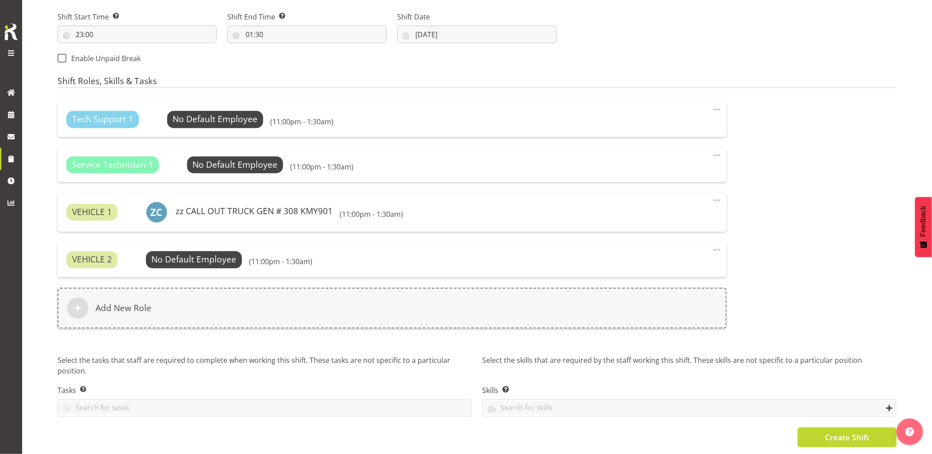
click at [846, 432] on span "Create Shift" at bounding box center [847, 438] width 44 height 12
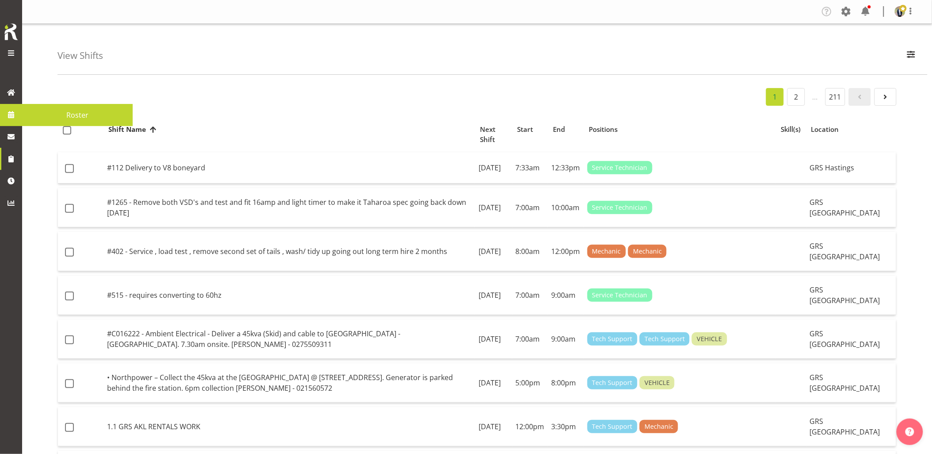
drag, startPoint x: 10, startPoint y: 115, endPoint x: 46, endPoint y: 138, distance: 43.2
click at [10, 115] on span at bounding box center [10, 114] width 13 height 13
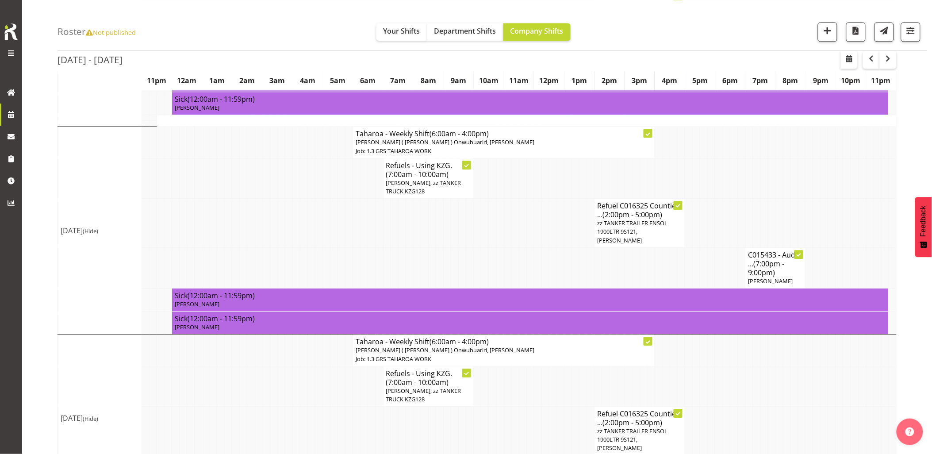
scroll to position [723, 0]
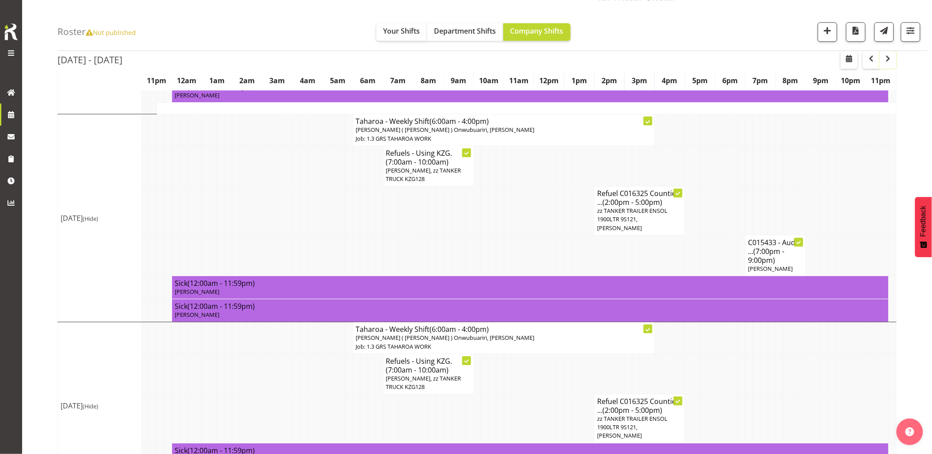
click at [894, 62] on button "button" at bounding box center [888, 60] width 17 height 18
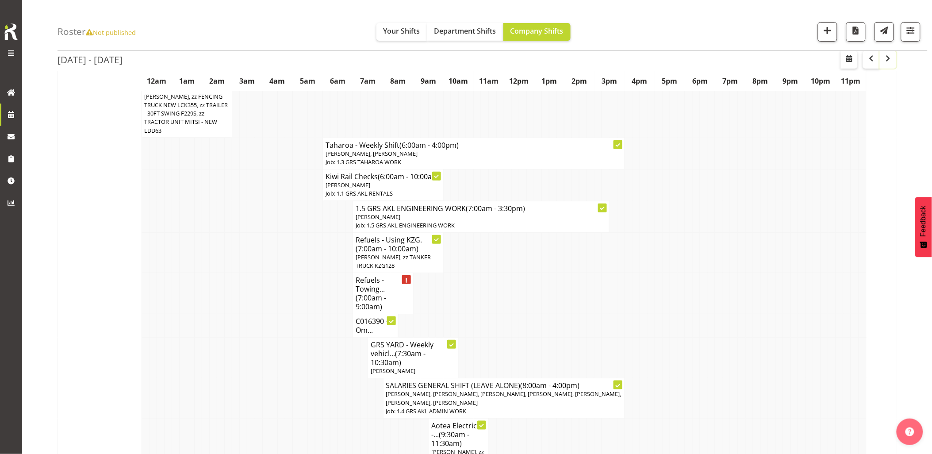
scroll to position [147, 0]
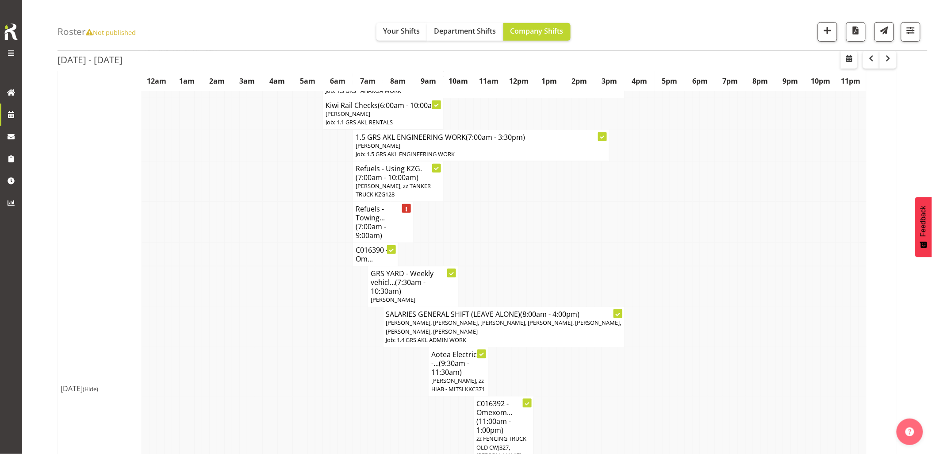
click at [247, 228] on td at bounding box center [251, 222] width 8 height 41
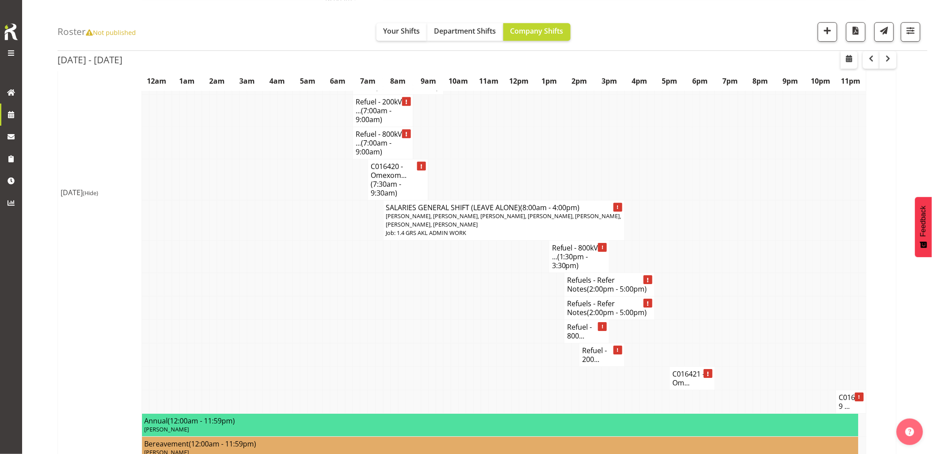
scroll to position [2114, 0]
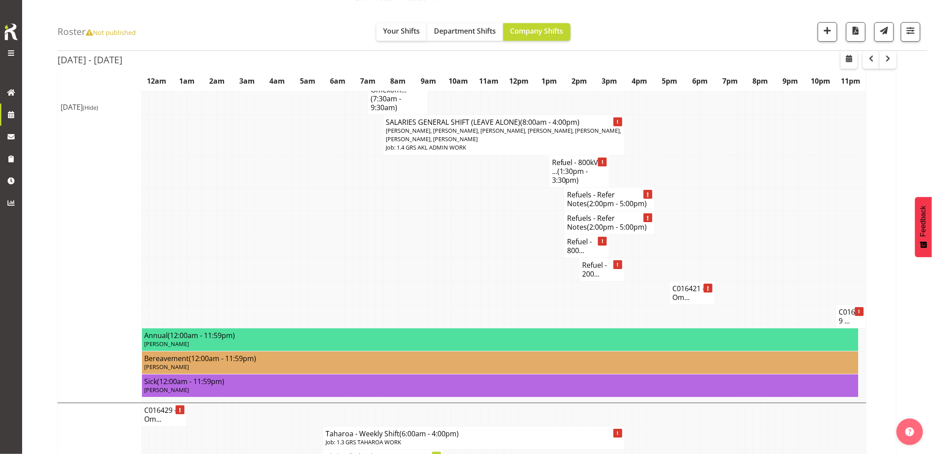
click at [811, 258] on td at bounding box center [810, 245] width 8 height 23
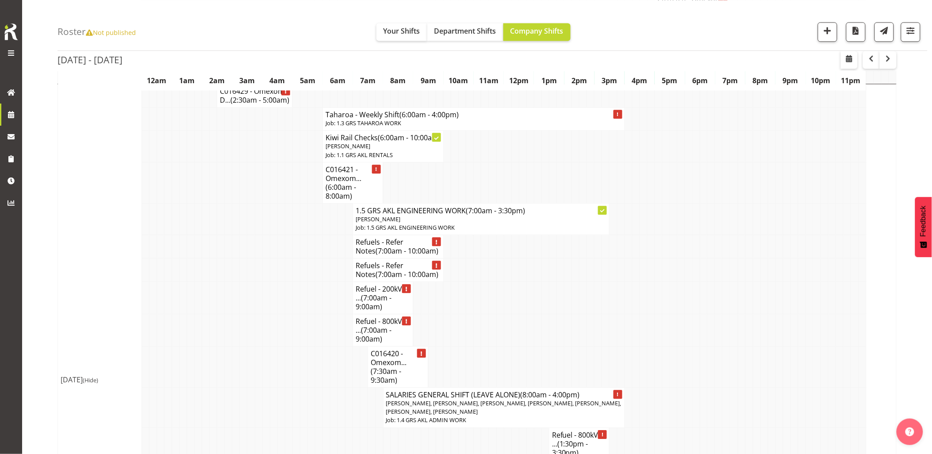
scroll to position [1720, 0]
